Goal: Transaction & Acquisition: Purchase product/service

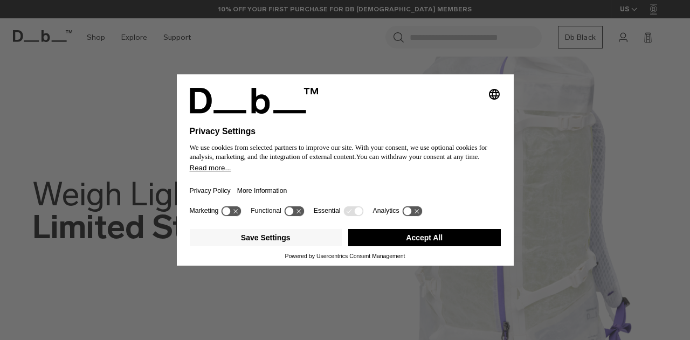
click at [387, 237] on button "Accept All" at bounding box center [424, 237] width 153 height 17
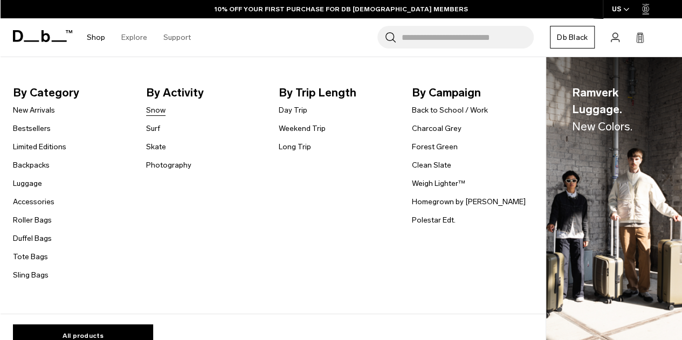
click at [154, 113] on link "Snow" at bounding box center [155, 110] width 19 height 11
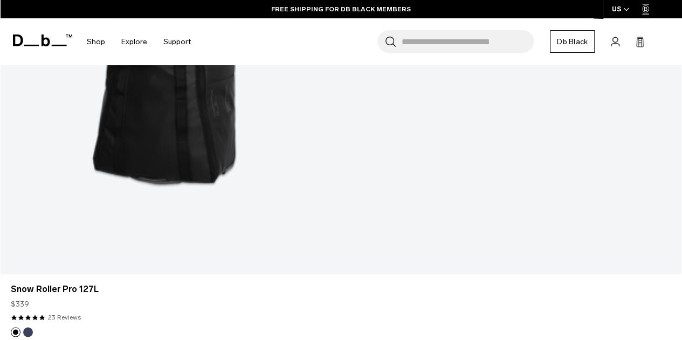
scroll to position [755, 0]
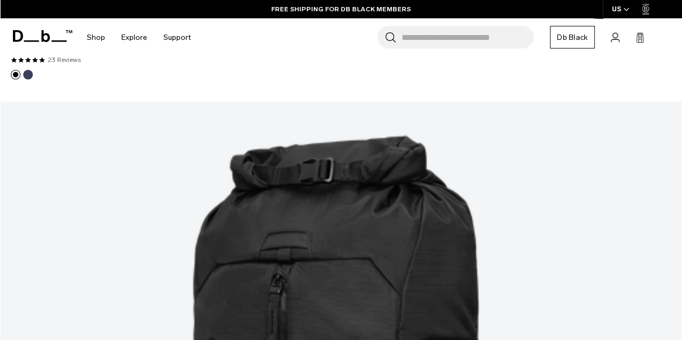
scroll to position [971, 0]
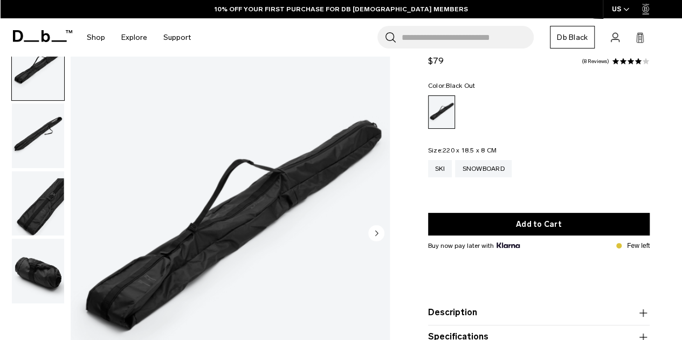
scroll to position [54, 0]
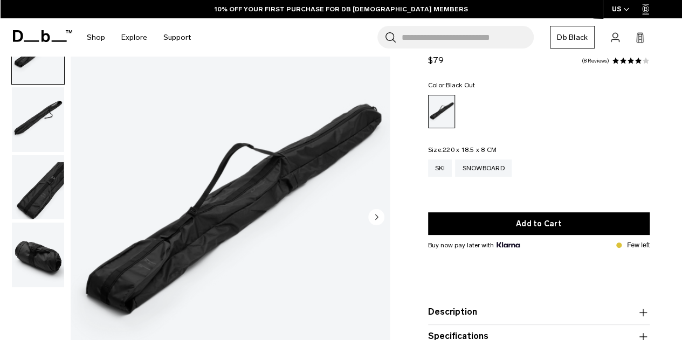
click at [36, 248] on img "button" at bounding box center [38, 255] width 52 height 65
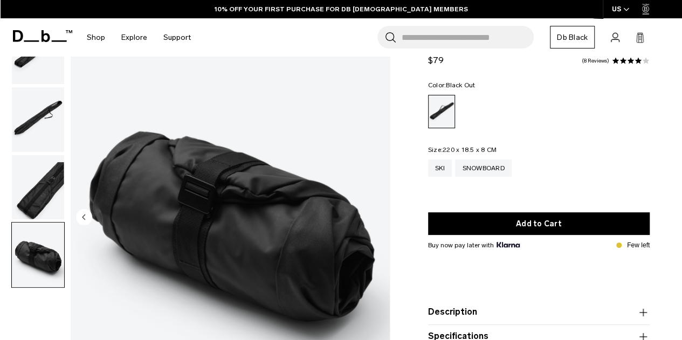
click at [39, 193] on img "button" at bounding box center [38, 187] width 52 height 65
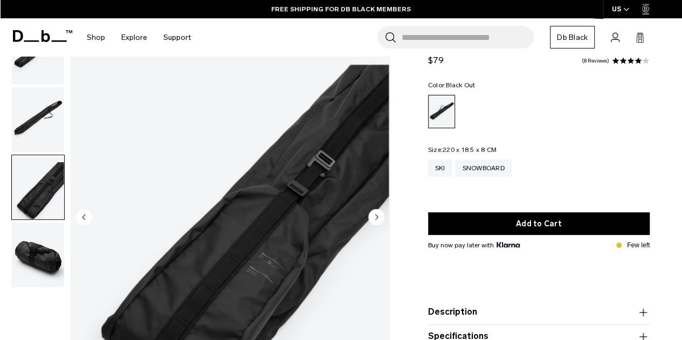
scroll to position [0, 0]
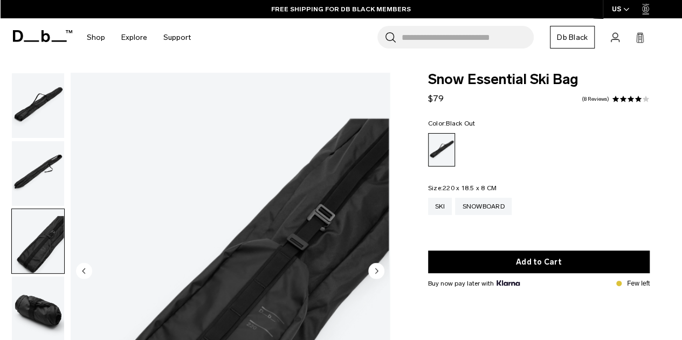
click at [42, 189] on img "button" at bounding box center [38, 173] width 52 height 65
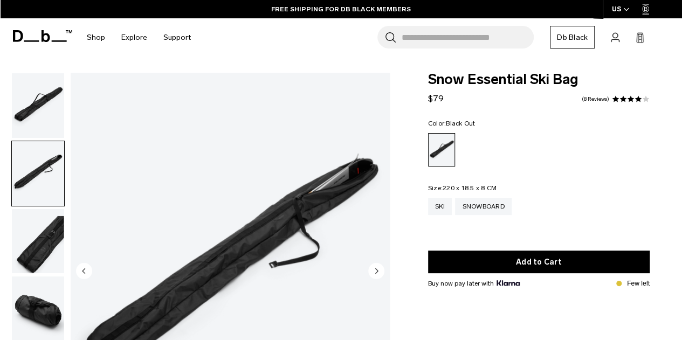
click at [49, 232] on img "button" at bounding box center [38, 241] width 52 height 65
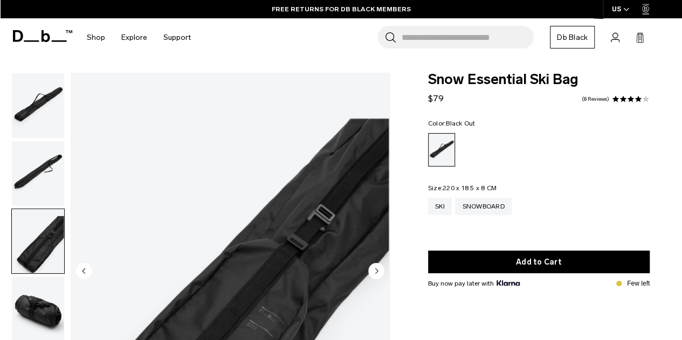
click at [47, 174] on img "button" at bounding box center [38, 173] width 52 height 65
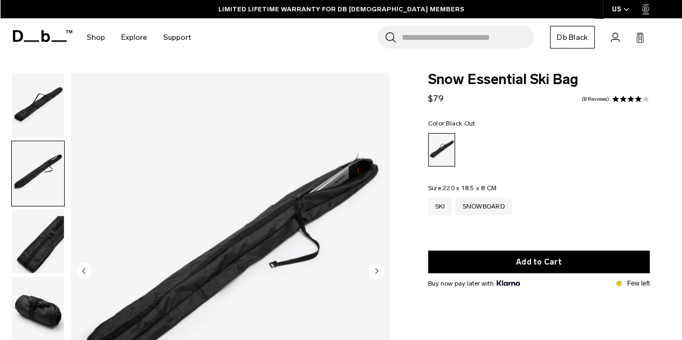
click at [42, 107] on img "button" at bounding box center [38, 105] width 52 height 65
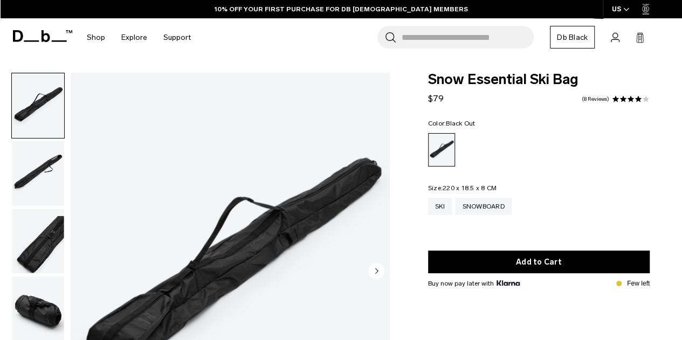
click at [42, 162] on img "button" at bounding box center [38, 173] width 52 height 65
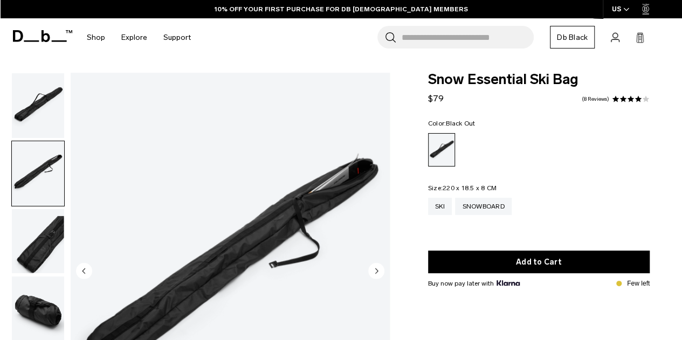
click at [46, 121] on img "button" at bounding box center [38, 105] width 52 height 65
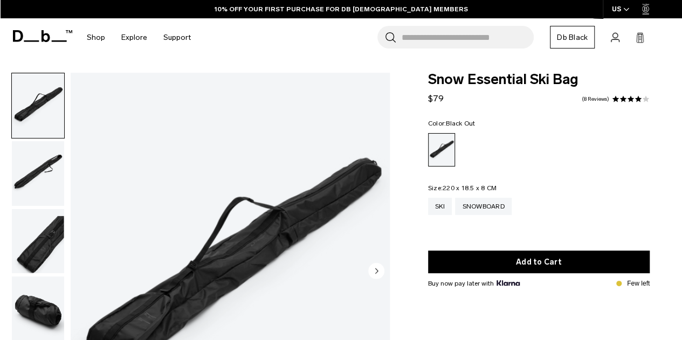
click at [50, 175] on img "button" at bounding box center [38, 173] width 52 height 65
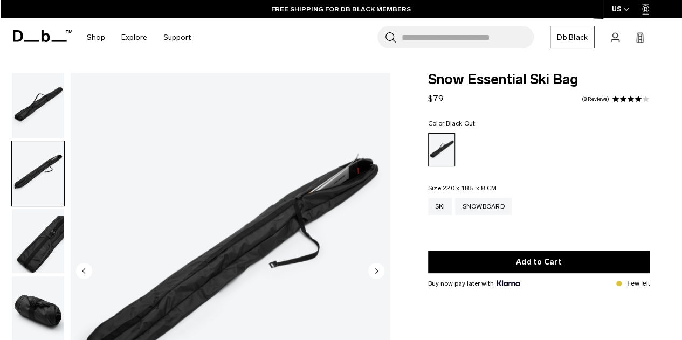
click at [42, 119] on img "button" at bounding box center [38, 105] width 52 height 65
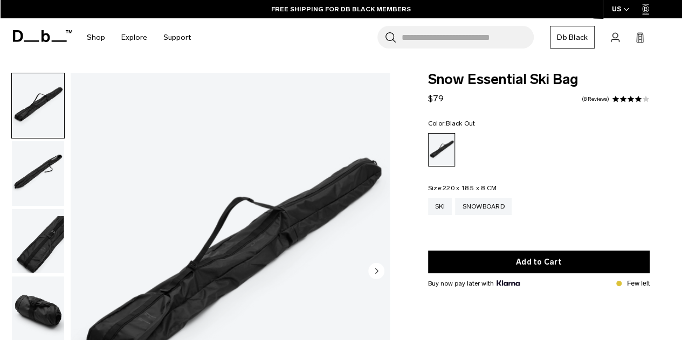
click at [46, 244] on img "button" at bounding box center [38, 241] width 52 height 65
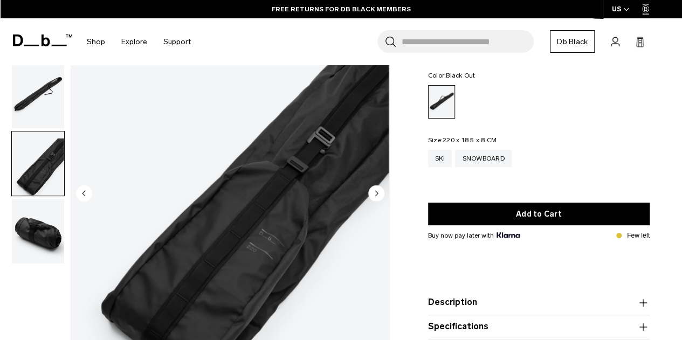
scroll to position [54, 0]
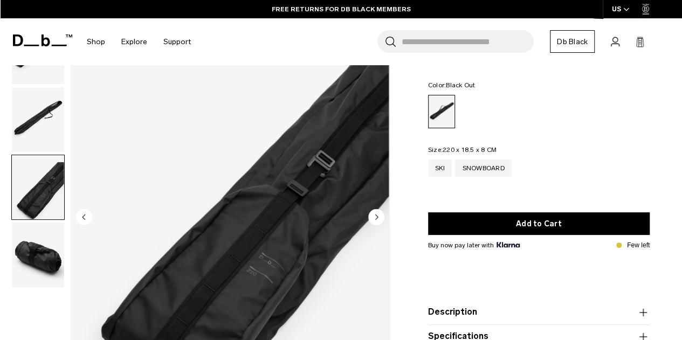
click at [49, 256] on img "button" at bounding box center [38, 255] width 52 height 65
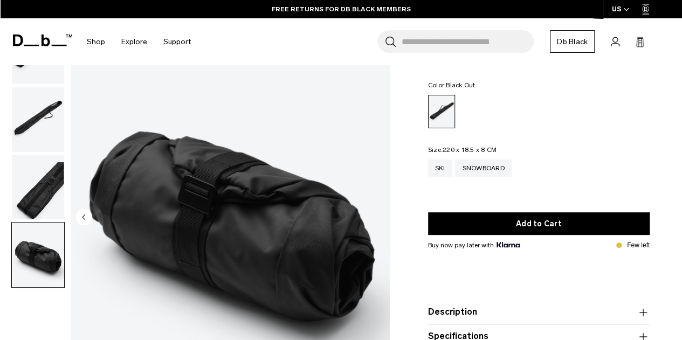
click at [39, 127] on img "button" at bounding box center [38, 119] width 52 height 65
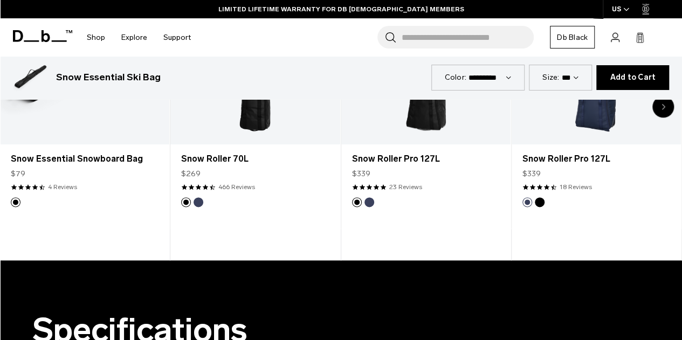
scroll to position [0, 0]
